Goal: Navigation & Orientation: Find specific page/section

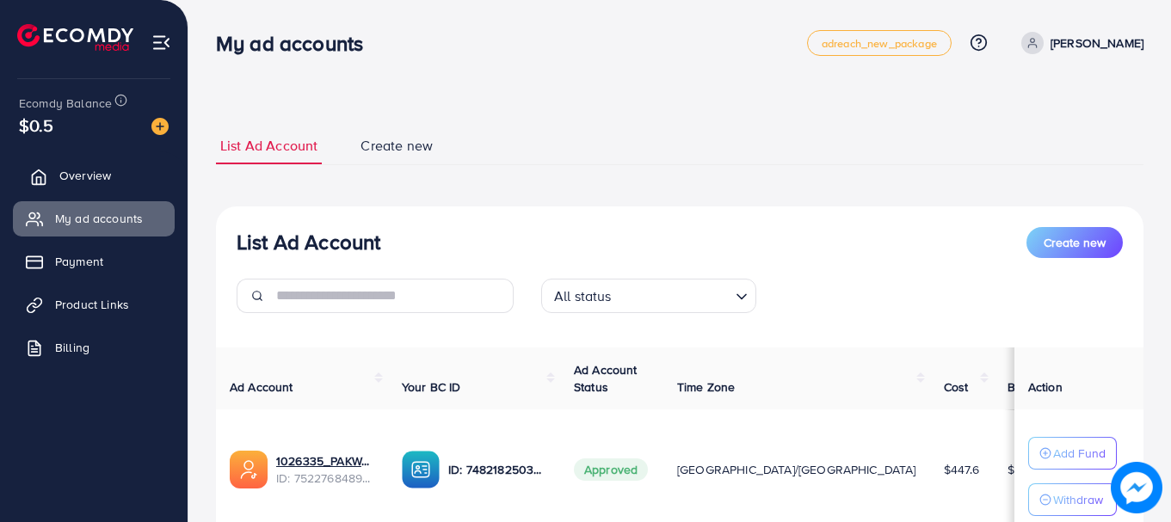
click at [96, 177] on span "Overview" at bounding box center [85, 175] width 52 height 17
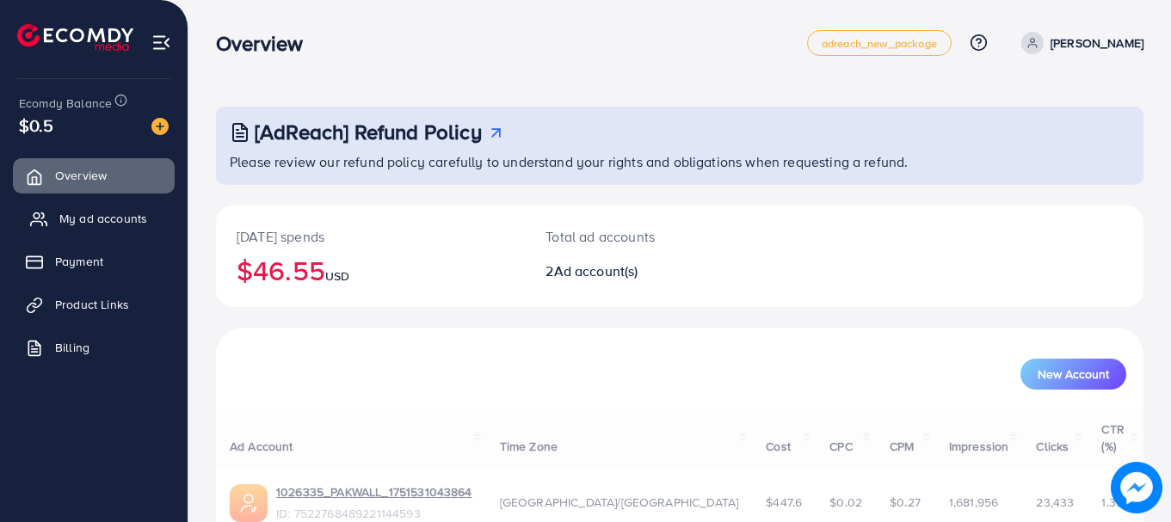
click at [113, 222] on span "My ad accounts" at bounding box center [103, 218] width 88 height 17
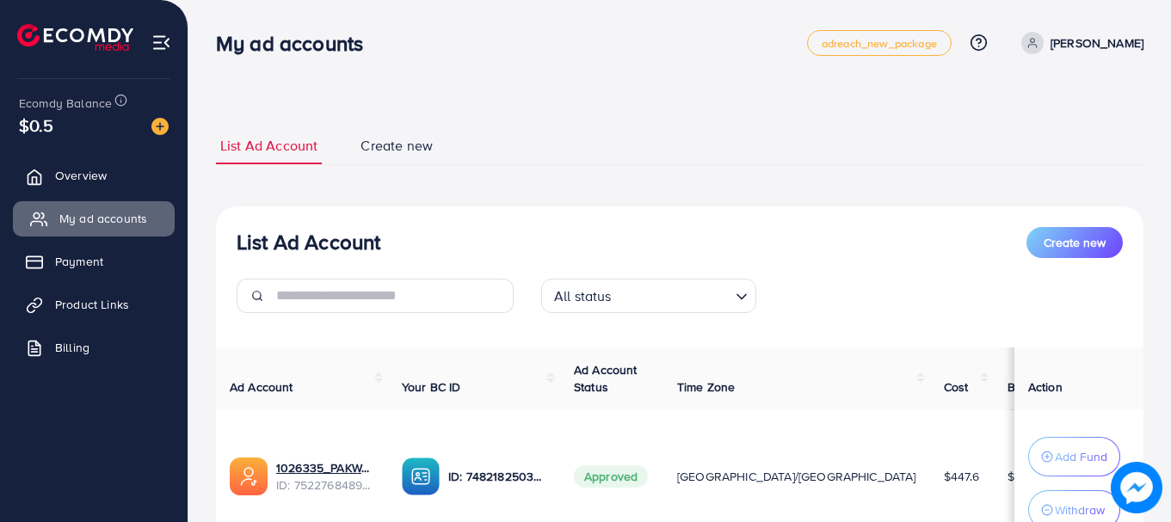
click at [99, 232] on link "My ad accounts" at bounding box center [94, 218] width 162 height 34
click at [100, 188] on link "Overview" at bounding box center [94, 175] width 162 height 34
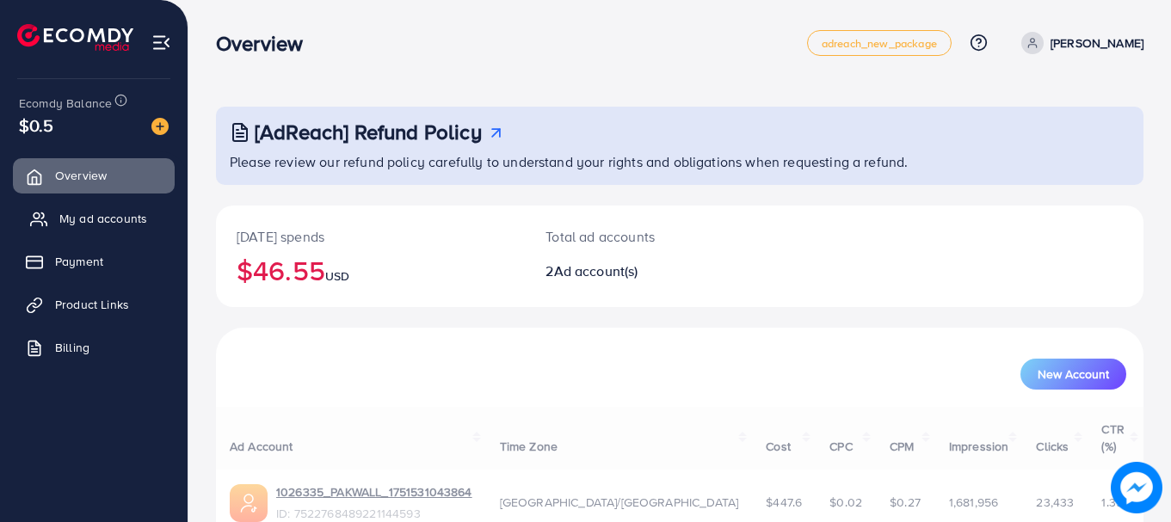
click at [123, 208] on link "My ad accounts" at bounding box center [94, 218] width 162 height 34
